Goal: Information Seeking & Learning: Learn about a topic

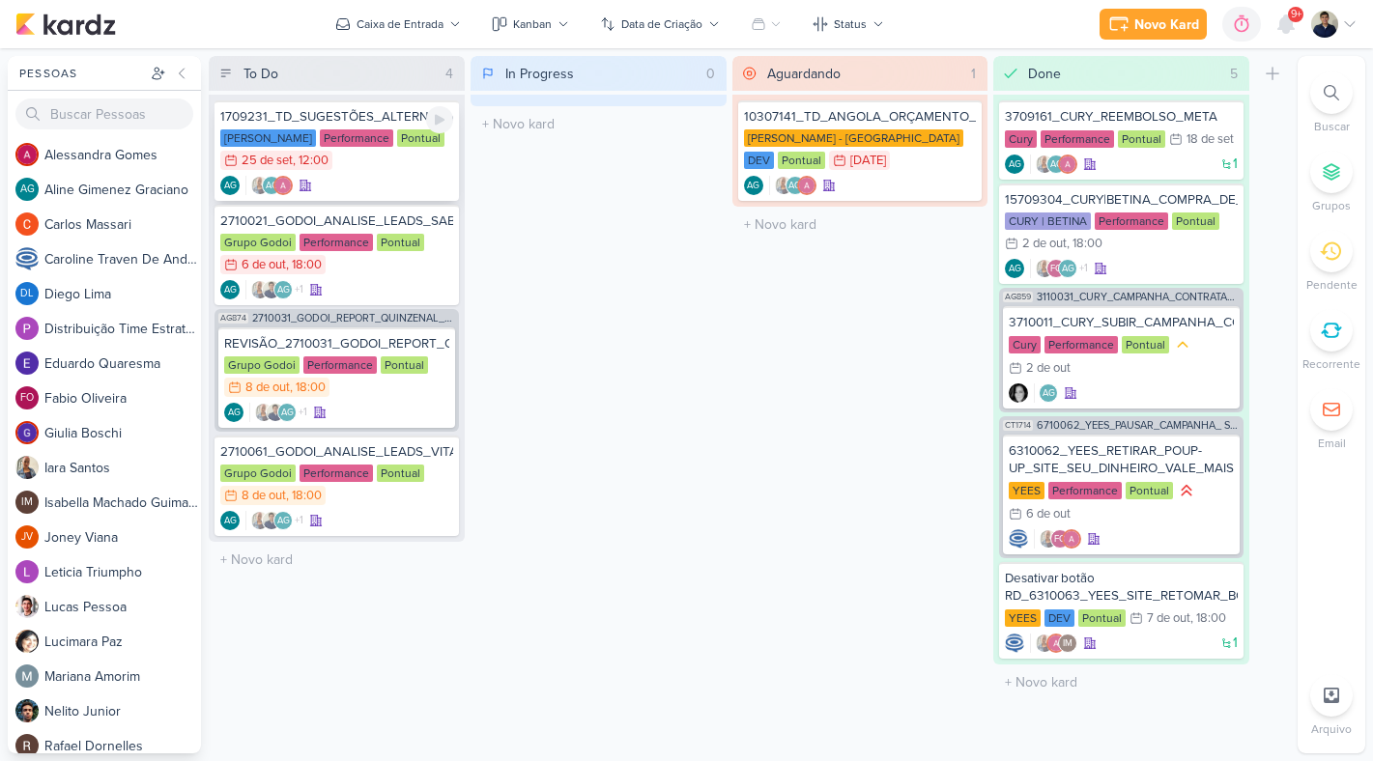
click at [403, 191] on div "AG AG" at bounding box center [336, 185] width 233 height 19
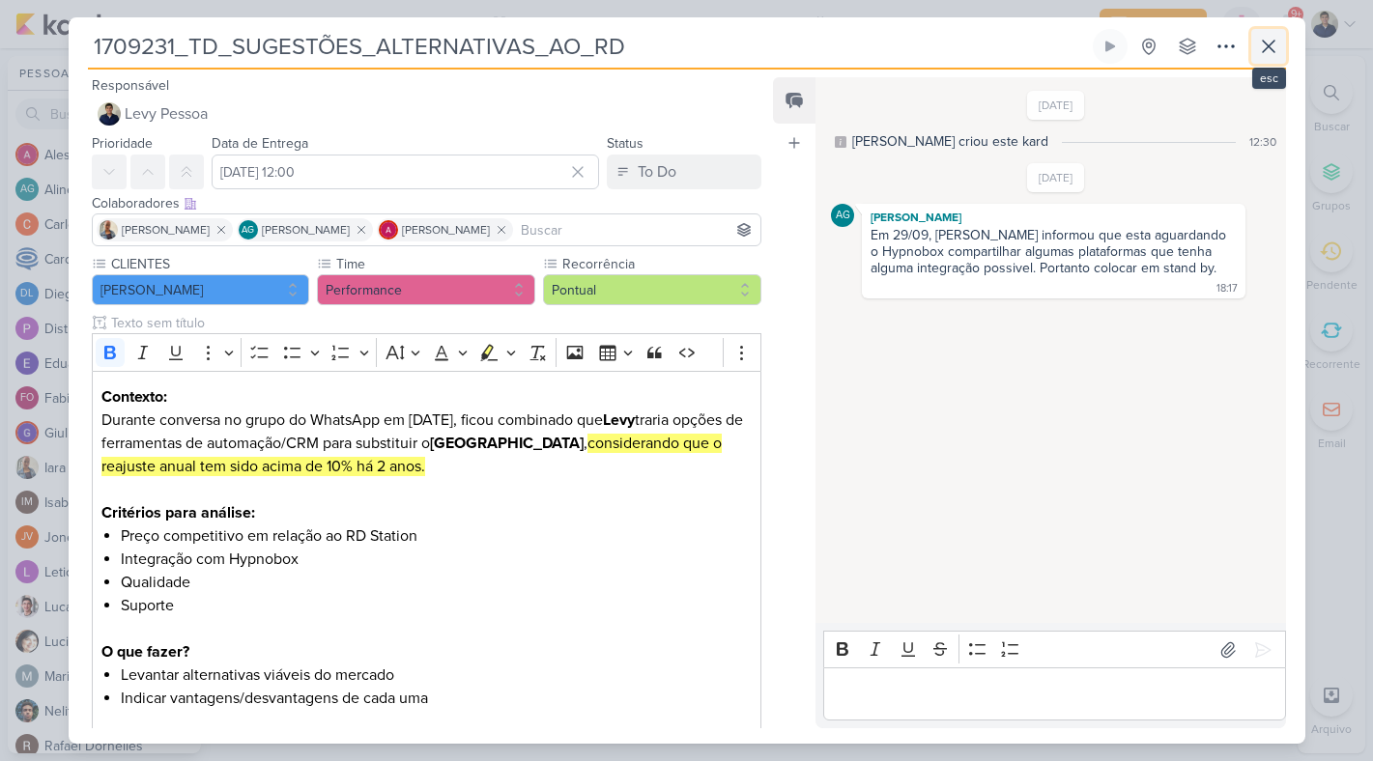
click at [1272, 53] on icon at bounding box center [1268, 46] width 23 height 23
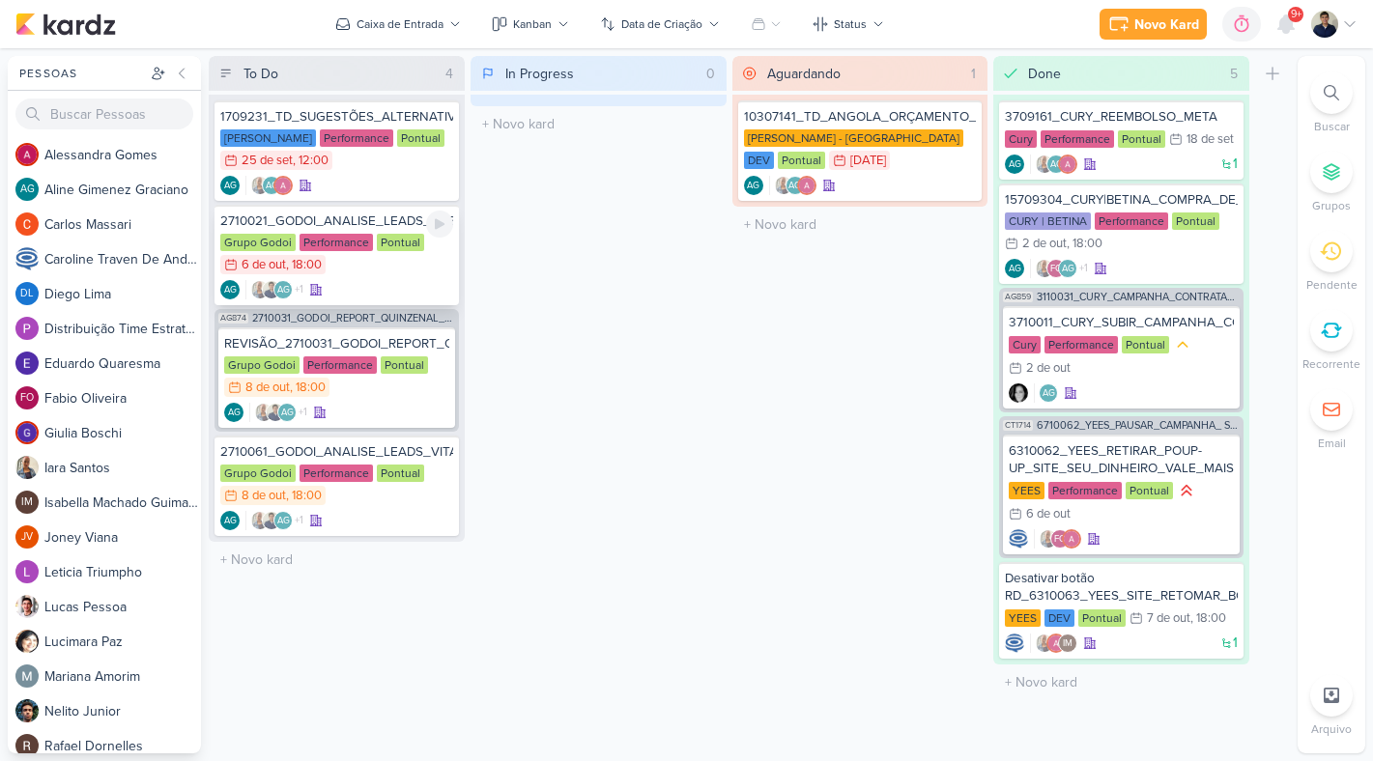
click at [431, 261] on div "Grupo Godoi Performance Pontual 6/10 [DATE] 18:00" at bounding box center [336, 255] width 233 height 43
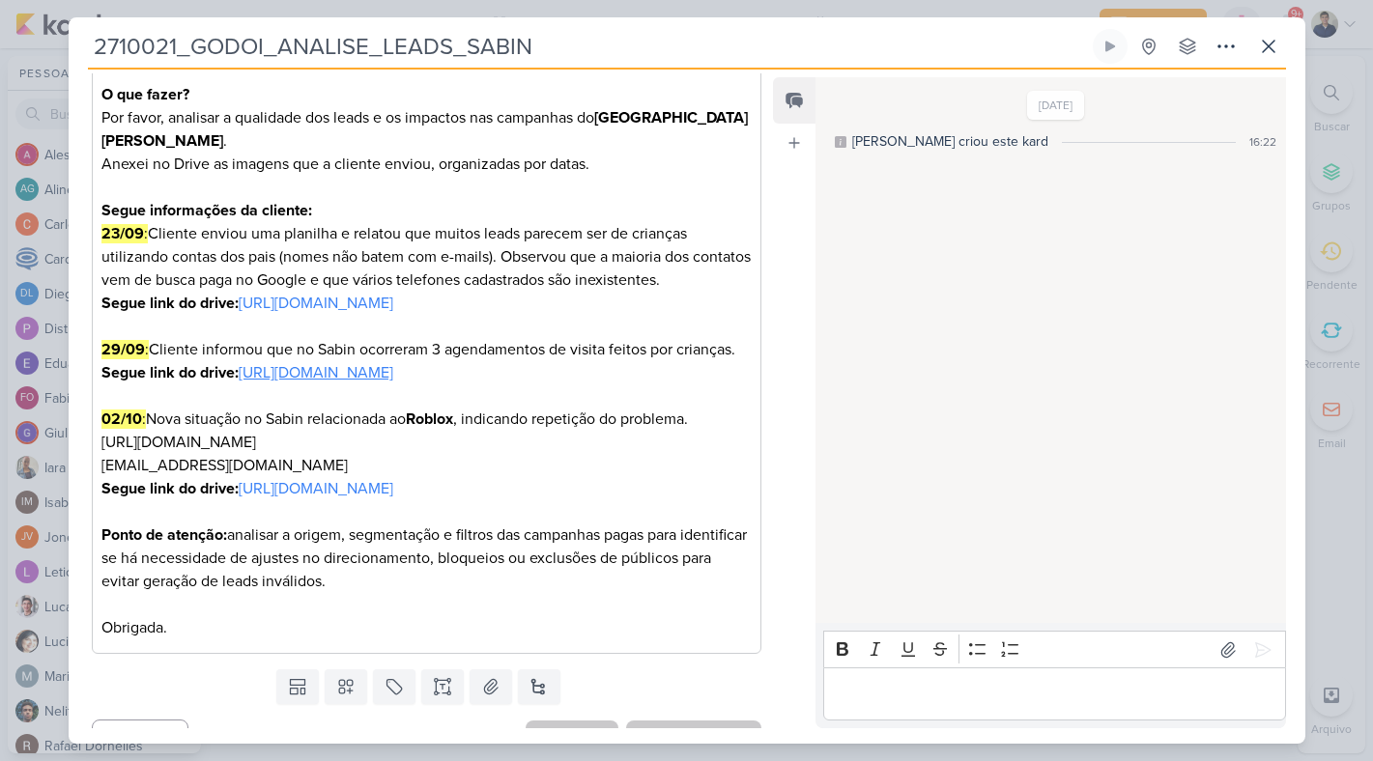
scroll to position [313, 0]
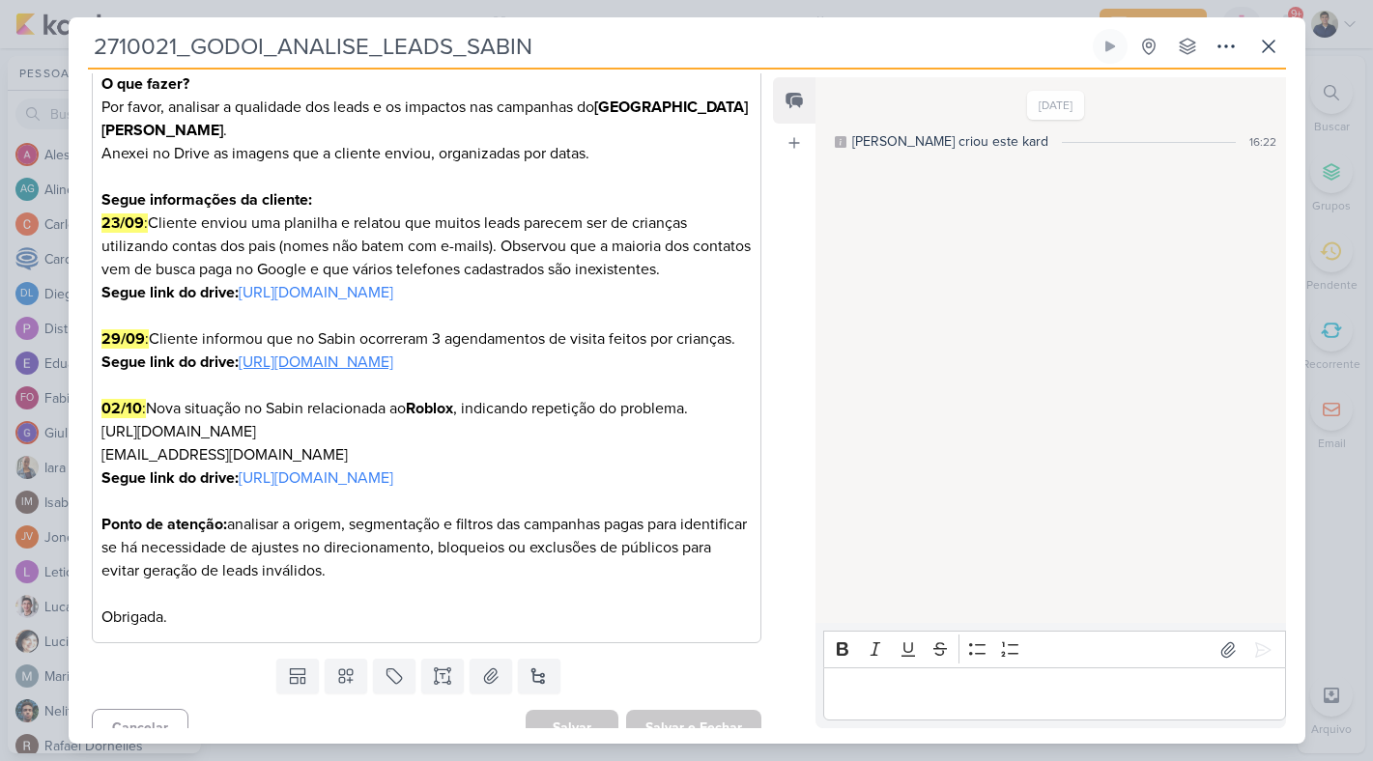
click at [391, 372] on link "[URL][DOMAIN_NAME]" at bounding box center [316, 362] width 155 height 19
click at [897, 698] on p "Editor editing area: main" at bounding box center [1054, 694] width 441 height 23
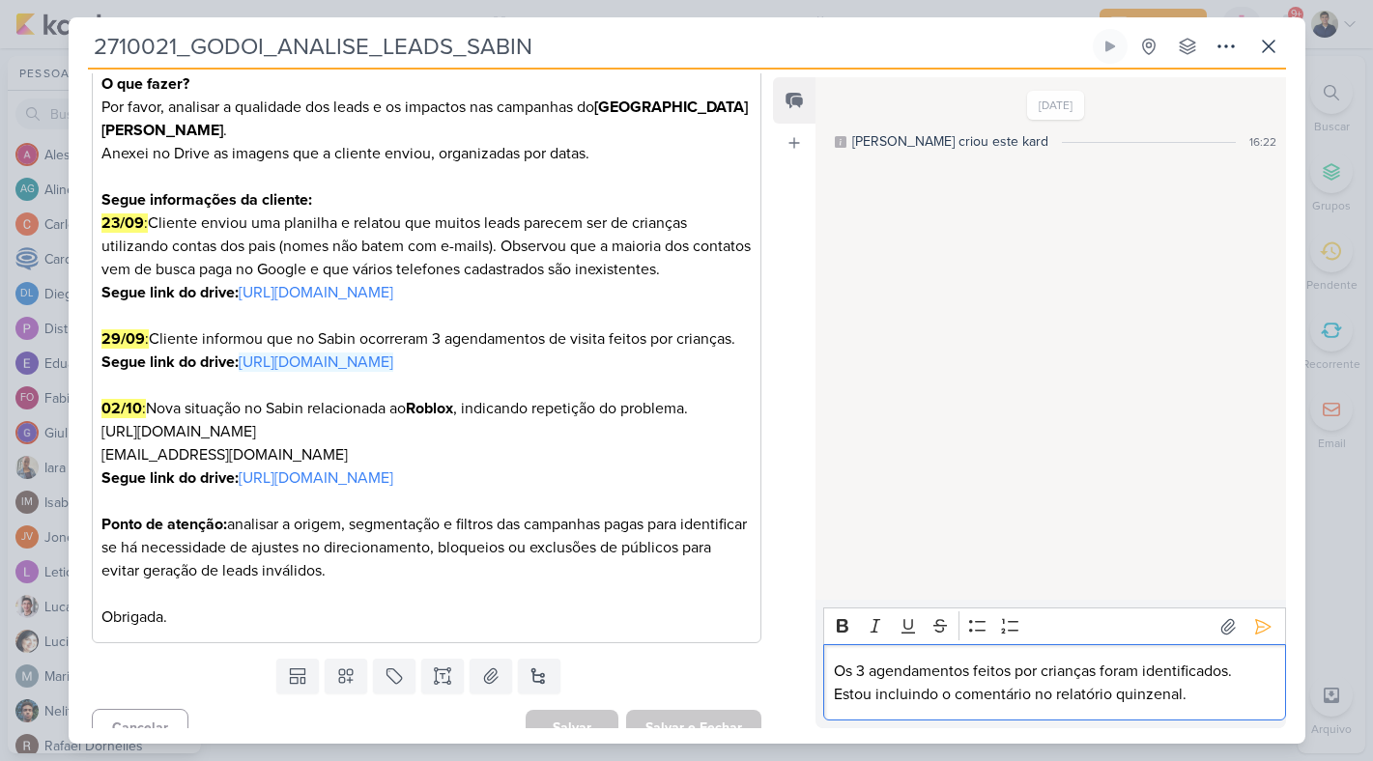
click at [333, 481] on p "02/10 : Nova situação no Sabin relacionada ao Roblox , indicando repetição do p…" at bounding box center [425, 443] width 649 height 93
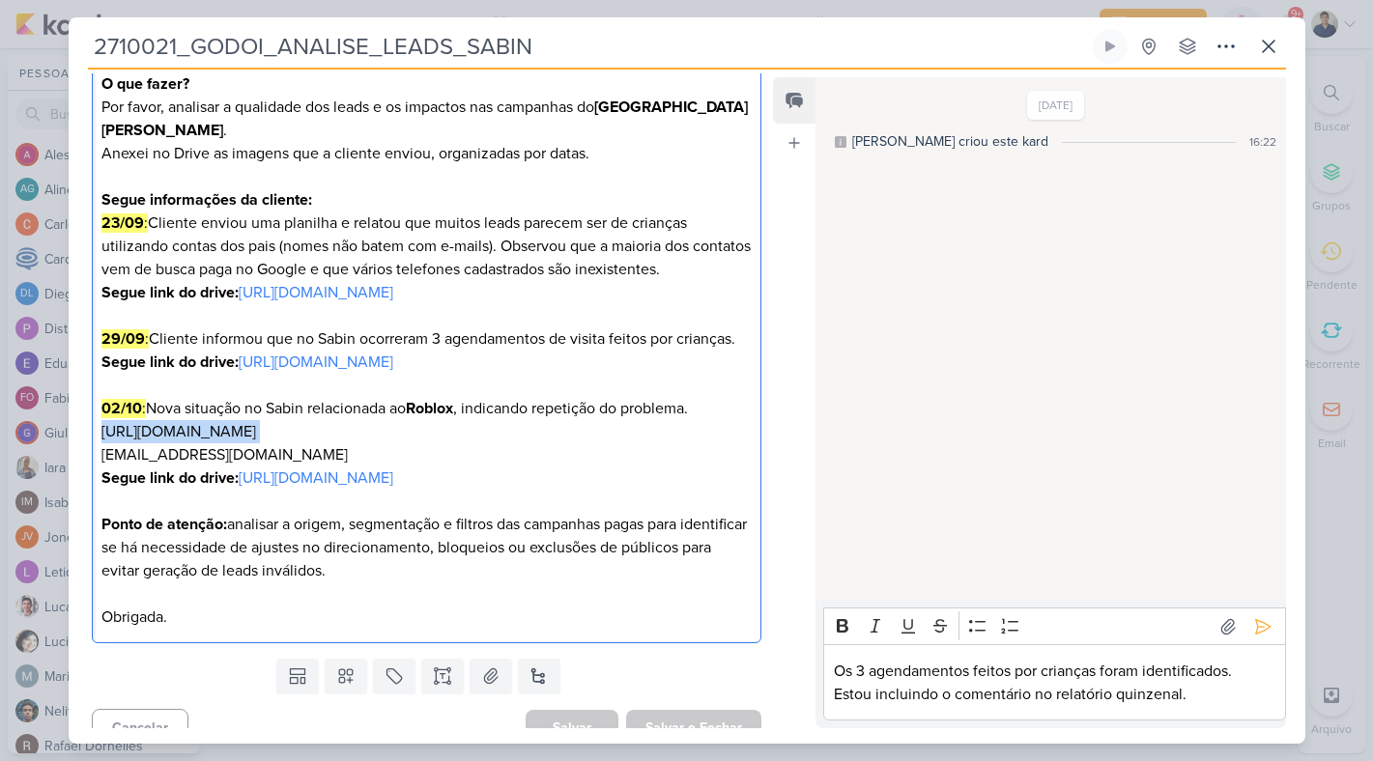
click at [242, 490] on p "02/10 : Nova situação no Sabin relacionada ao Roblox , indicando repetição do p…" at bounding box center [425, 443] width 649 height 93
copy p "[EMAIL_ADDRESS][DOMAIN_NAME]"
click at [393, 302] on link "[URL][DOMAIN_NAME]" at bounding box center [316, 292] width 155 height 19
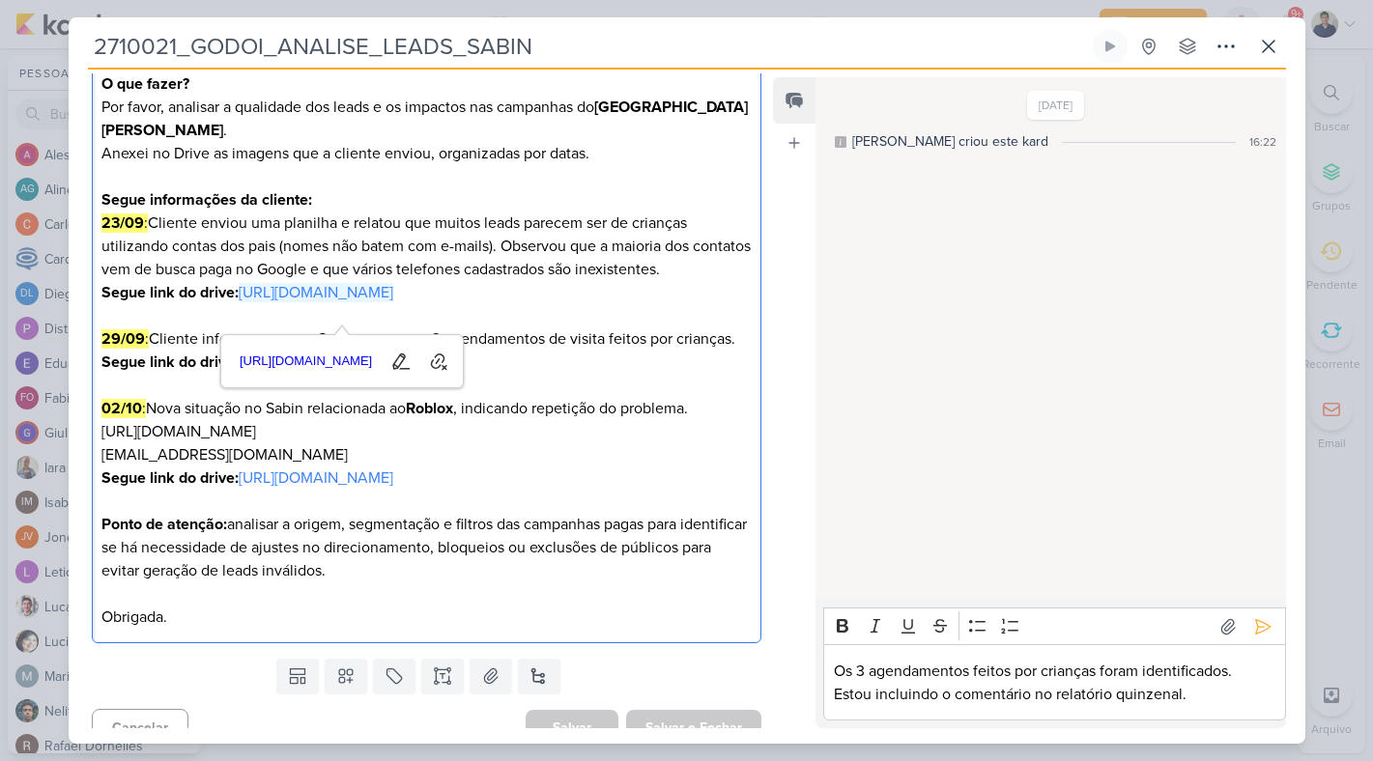
click at [834, 669] on p "Os 3 agendamentos feitos por crianças foram identificados." at bounding box center [1054, 671] width 441 height 23
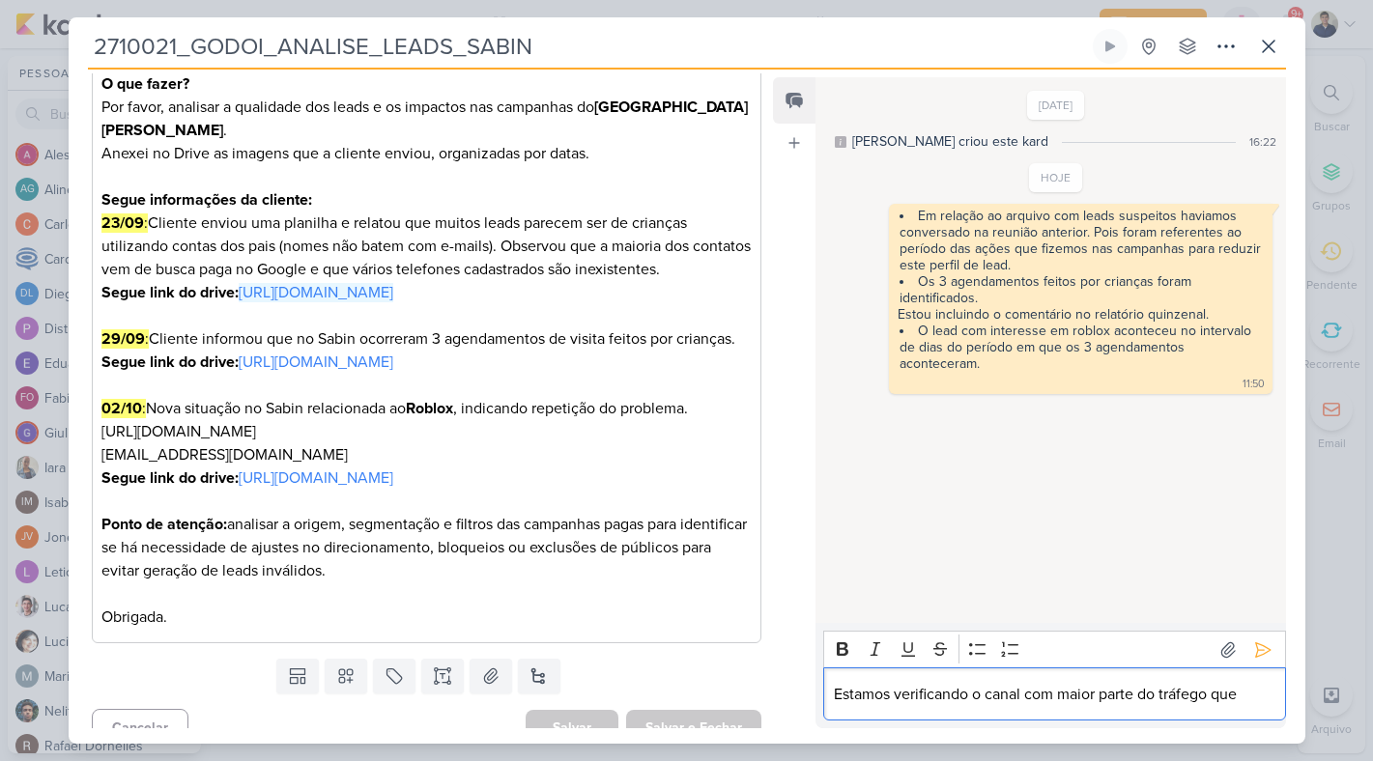
click at [980, 699] on p "Estamos verificando o canal com maior parte do tráfego que" at bounding box center [1054, 694] width 441 height 23
click at [1025, 695] on p "Estamos verificando os canal com maior parte do tráfego que" at bounding box center [1054, 694] width 441 height 23
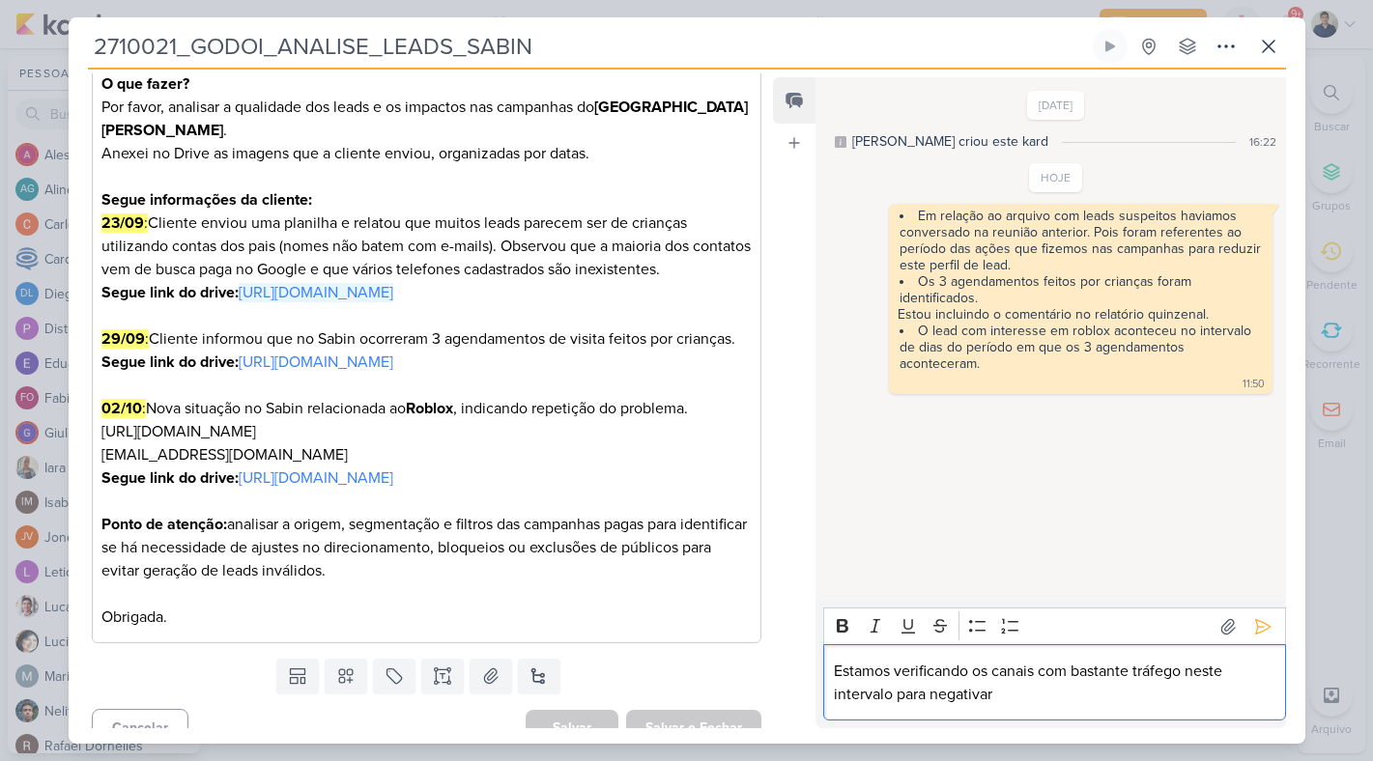
click at [1038, 673] on p "Estamos verificando os canais com bastante tráfego neste intervalo para negativ…" at bounding box center [1054, 683] width 441 height 46
